Goal: Task Accomplishment & Management: Manage account settings

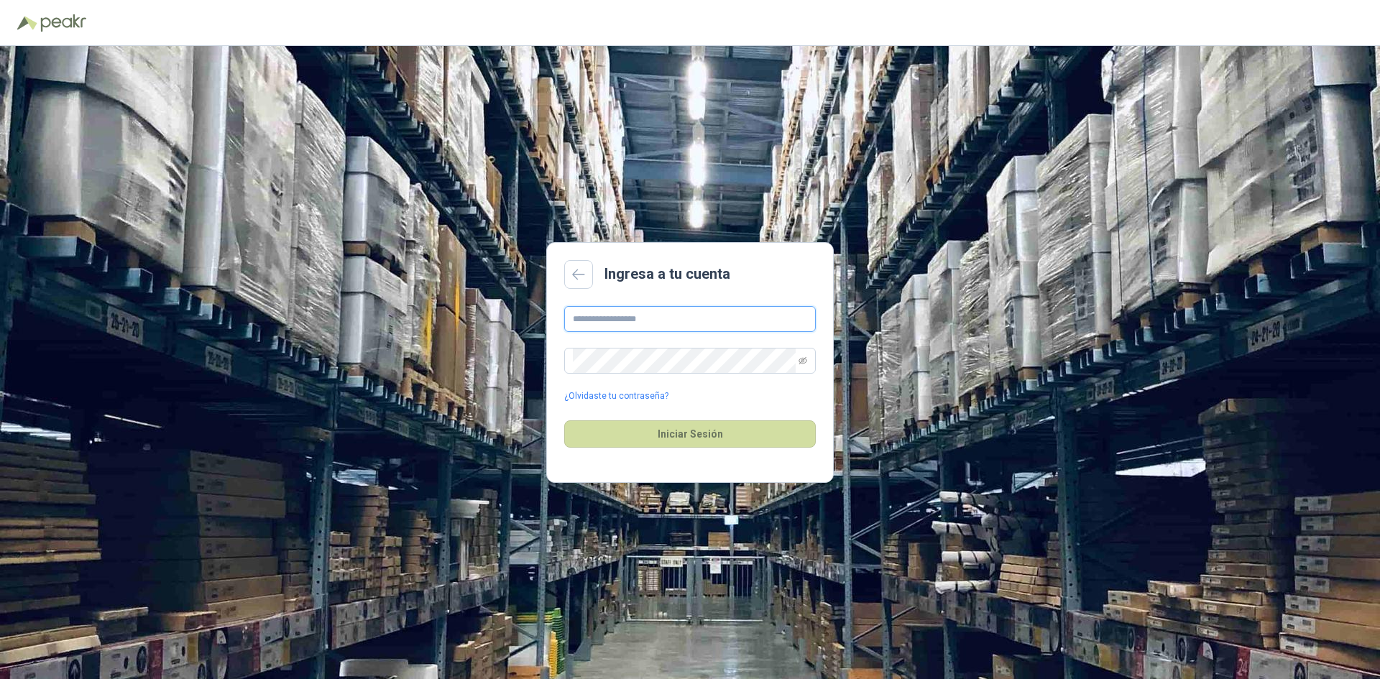
click at [728, 326] on input "text" at bounding box center [690, 319] width 252 height 26
type input "**********"
click at [564, 421] on button "Iniciar Sesión" at bounding box center [690, 434] width 252 height 27
click at [805, 360] on icon "eye-invisible" at bounding box center [803, 361] width 9 height 9
click at [708, 428] on button "Iniciar Sesión" at bounding box center [690, 434] width 252 height 27
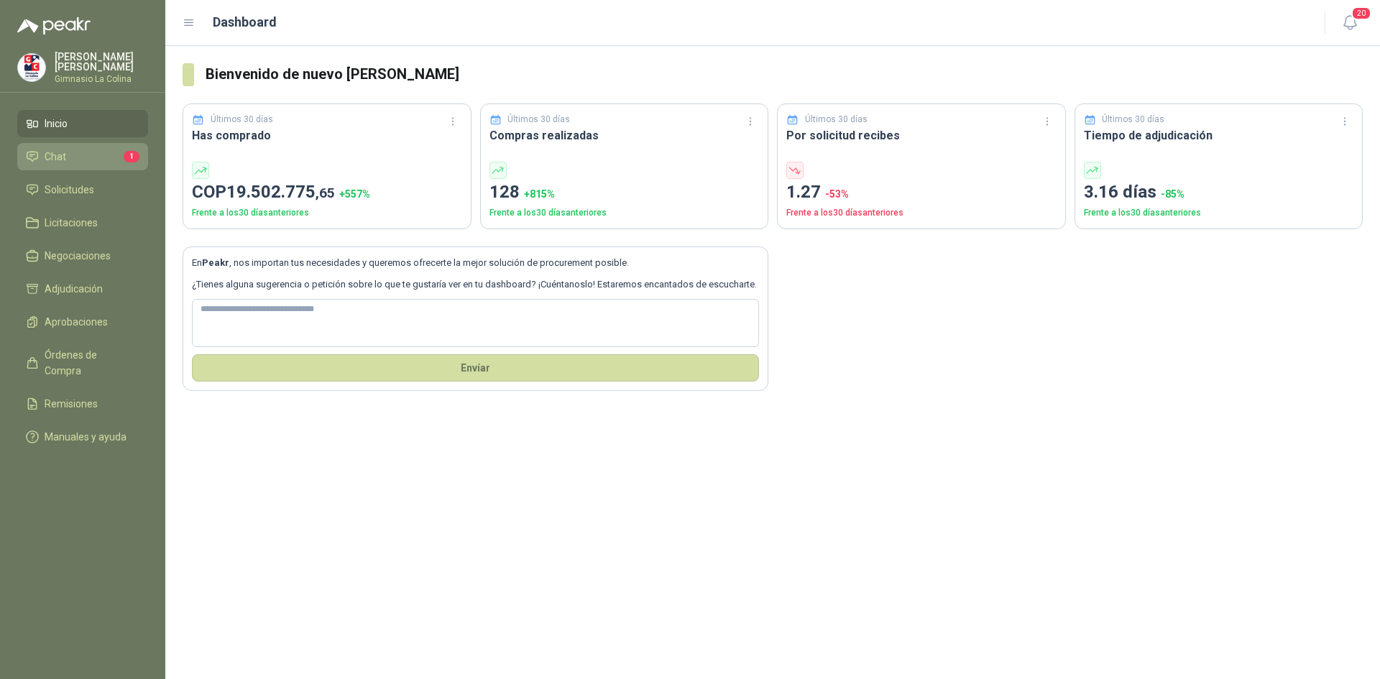
click at [93, 150] on li "Chat 1" at bounding box center [83, 157] width 114 height 16
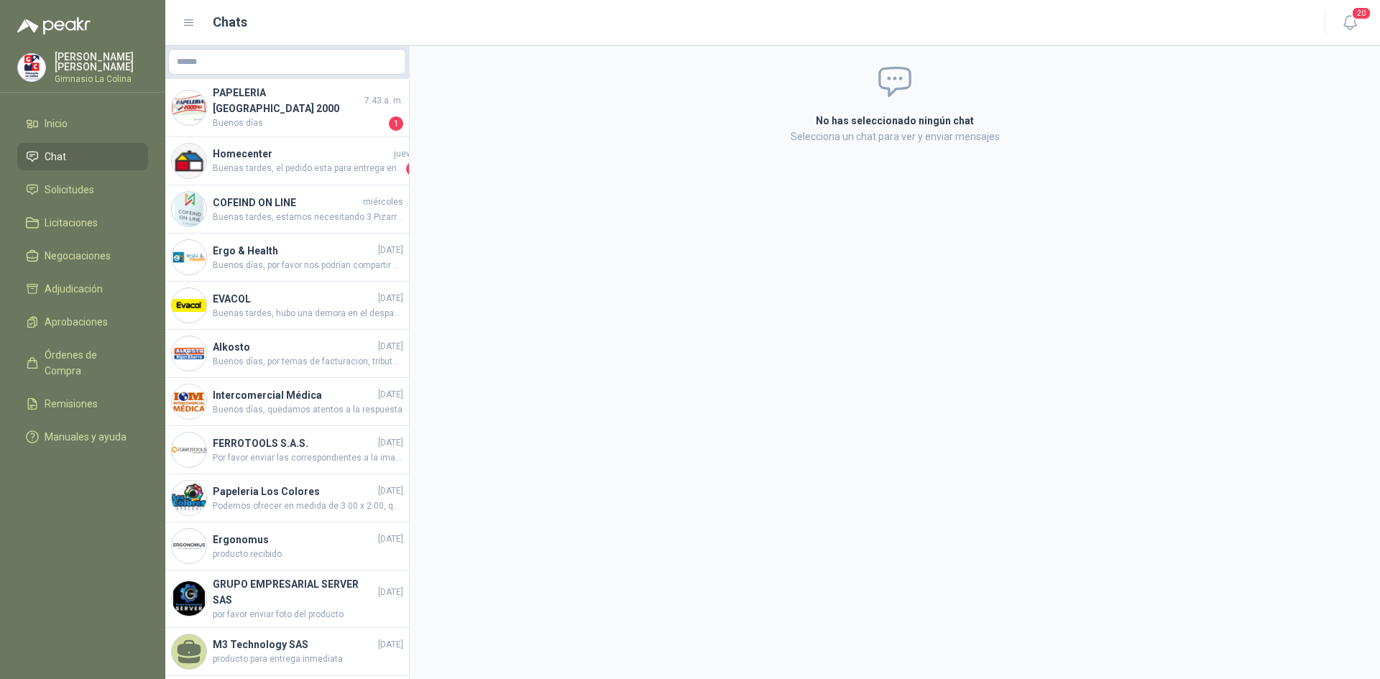
click at [81, 239] on ul "Inicio Chat Solicitudes Licitaciones Negociaciones Adjudicación Aprobaciones Ór…" at bounding box center [82, 283] width 165 height 346
click at [78, 248] on span "Negociaciones" at bounding box center [78, 256] width 66 height 16
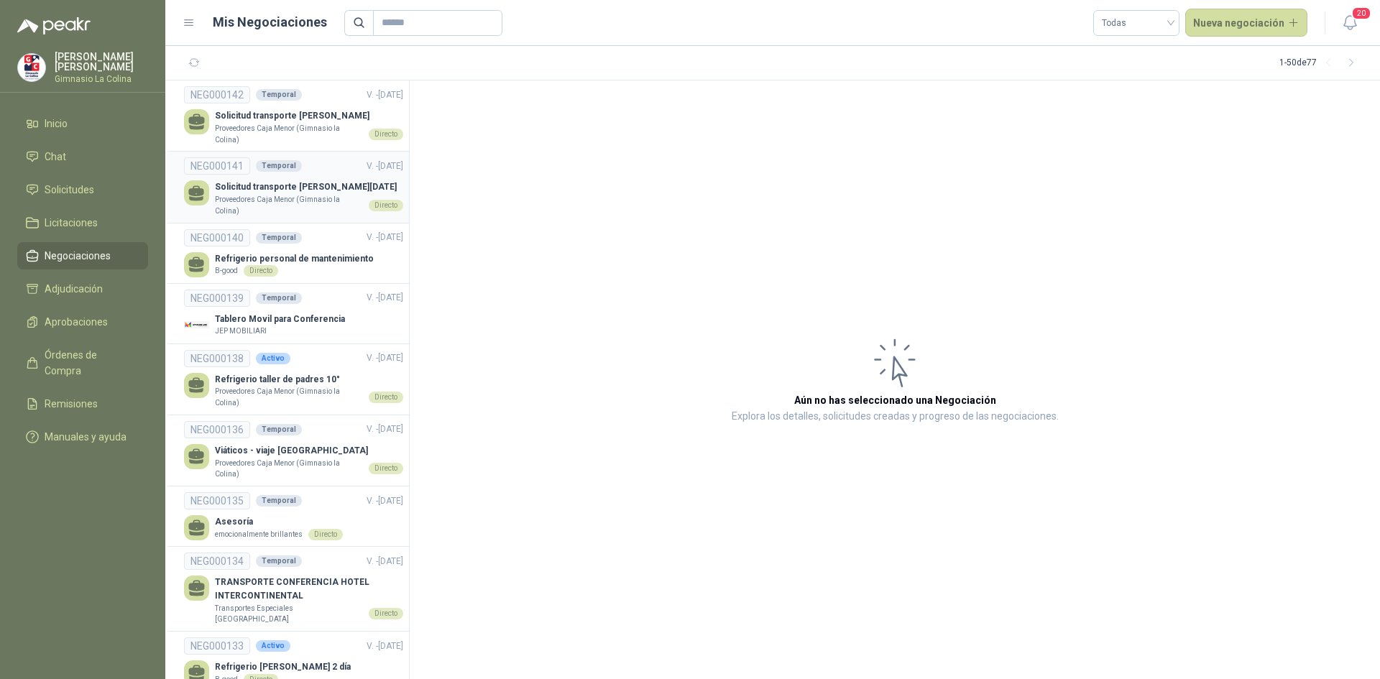
click at [315, 194] on p "Solicitud transporte [PERSON_NAME][DATE]" at bounding box center [309, 187] width 188 height 14
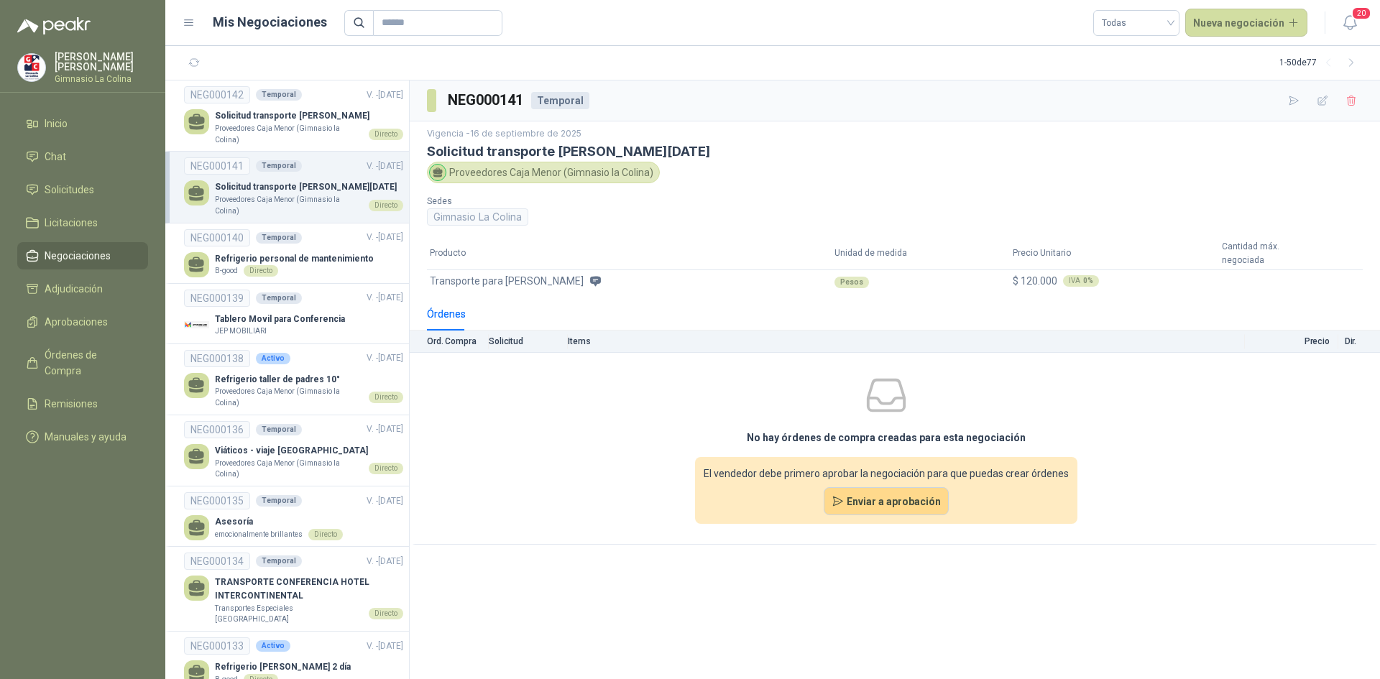
click at [1174, 7] on header "Mis Negociaciones Todas Nueva negociación 20" at bounding box center [772, 23] width 1215 height 46
click at [1171, 11] on input "search" at bounding box center [1136, 22] width 69 height 22
click at [922, 61] on section "1 - 50 de 77" at bounding box center [772, 63] width 1215 height 35
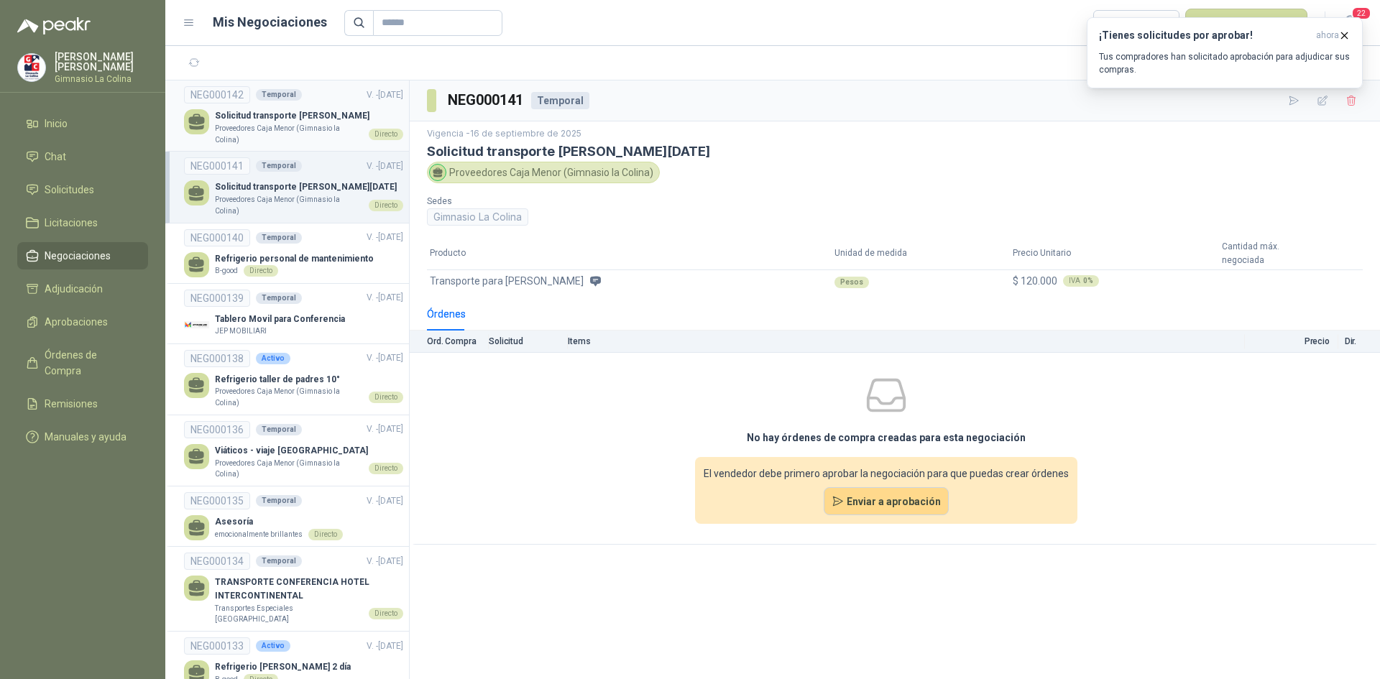
click at [293, 138] on p "Proveedores Caja Menor (Gimnasio la Colina)" at bounding box center [289, 134] width 148 height 22
click at [1345, 33] on icon "button" at bounding box center [1345, 35] width 12 height 12
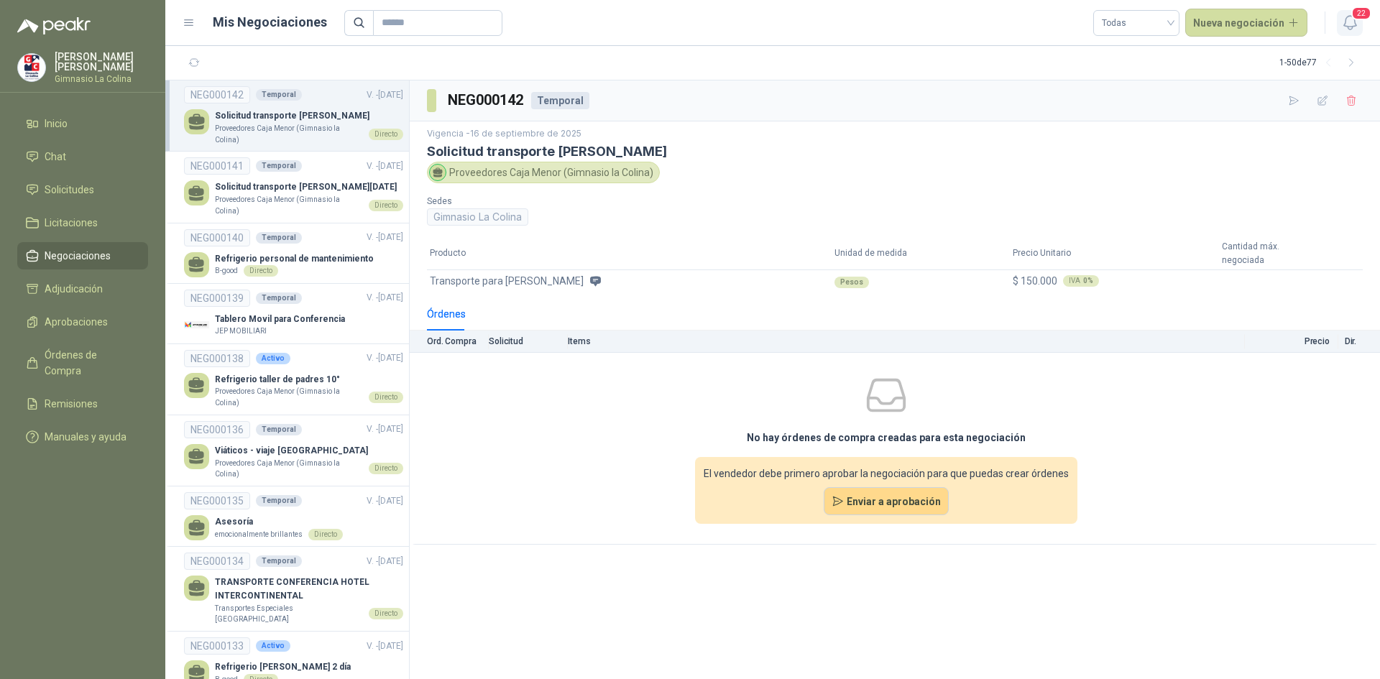
click at [1354, 14] on span "22" at bounding box center [1361, 13] width 20 height 14
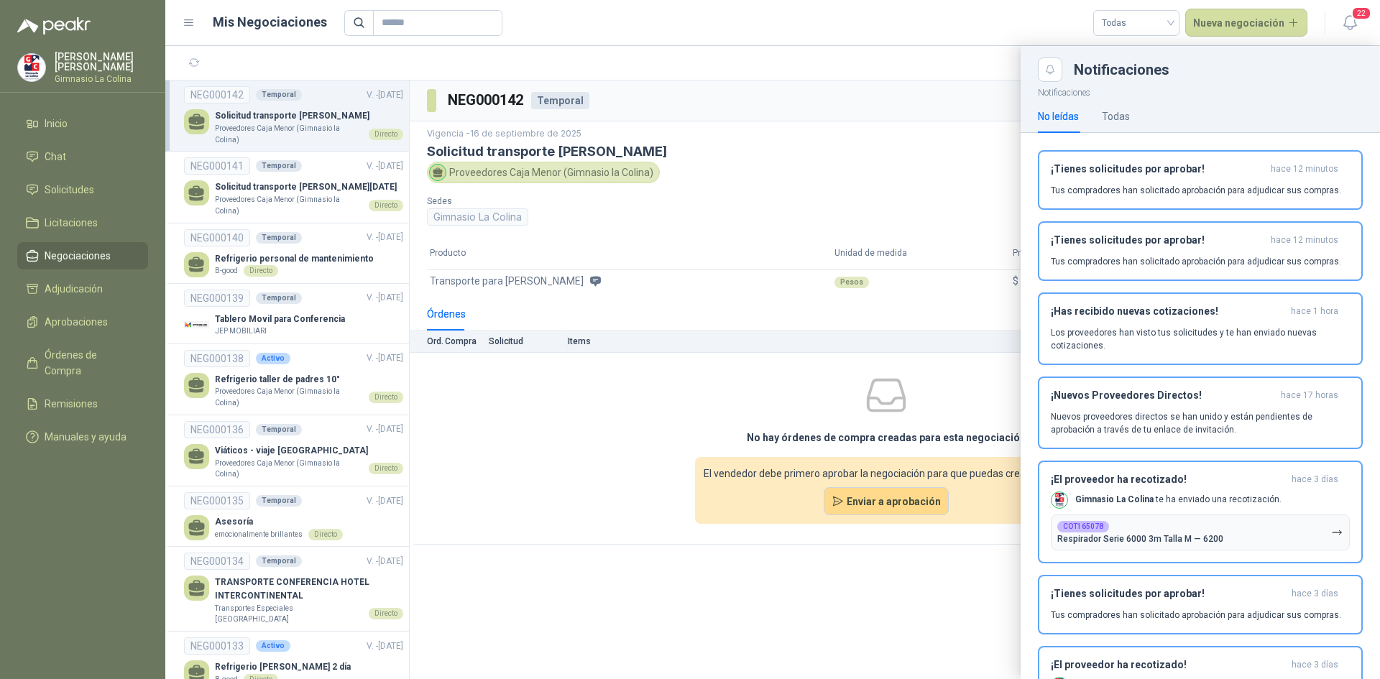
click at [38, 73] on img at bounding box center [31, 67] width 27 height 27
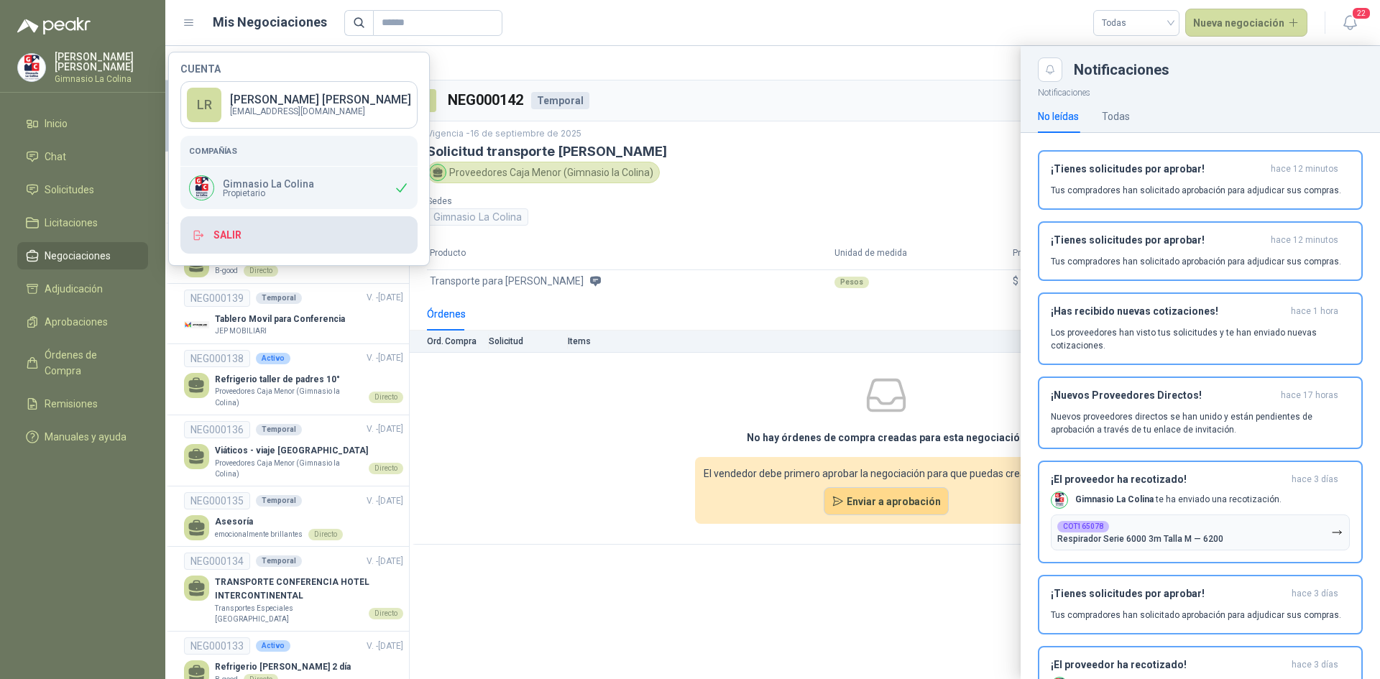
click at [267, 232] on button "Salir" at bounding box center [298, 234] width 237 height 37
